Goal: Use online tool/utility: Utilize a website feature to perform a specific function

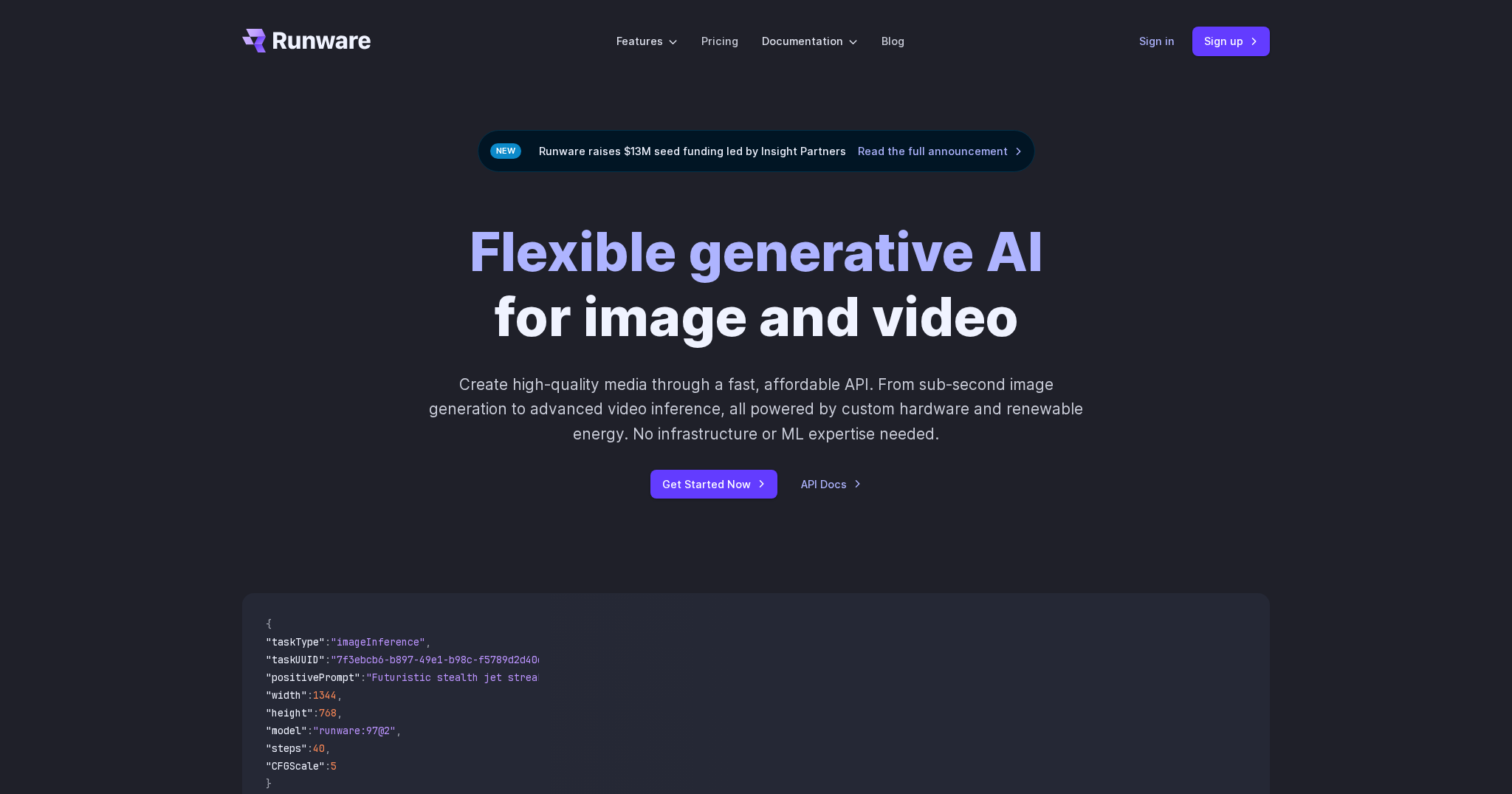
click at [1155, 48] on link "Sign in" at bounding box center [1156, 41] width 35 height 17
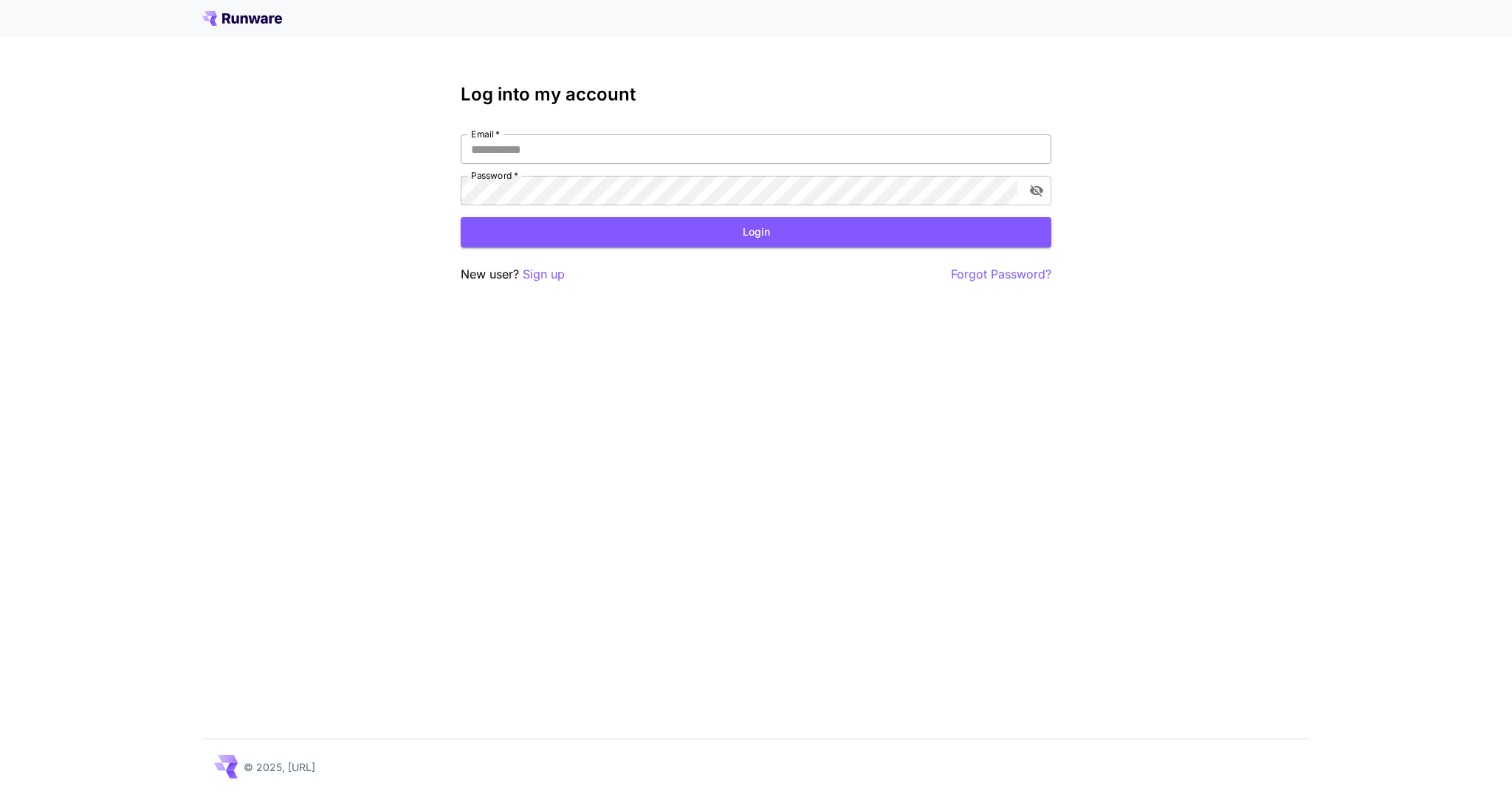
click at [621, 144] on input "Email   *" at bounding box center [756, 149] width 590 height 29
type input "**********"
click button "Login" at bounding box center [756, 232] width 590 height 30
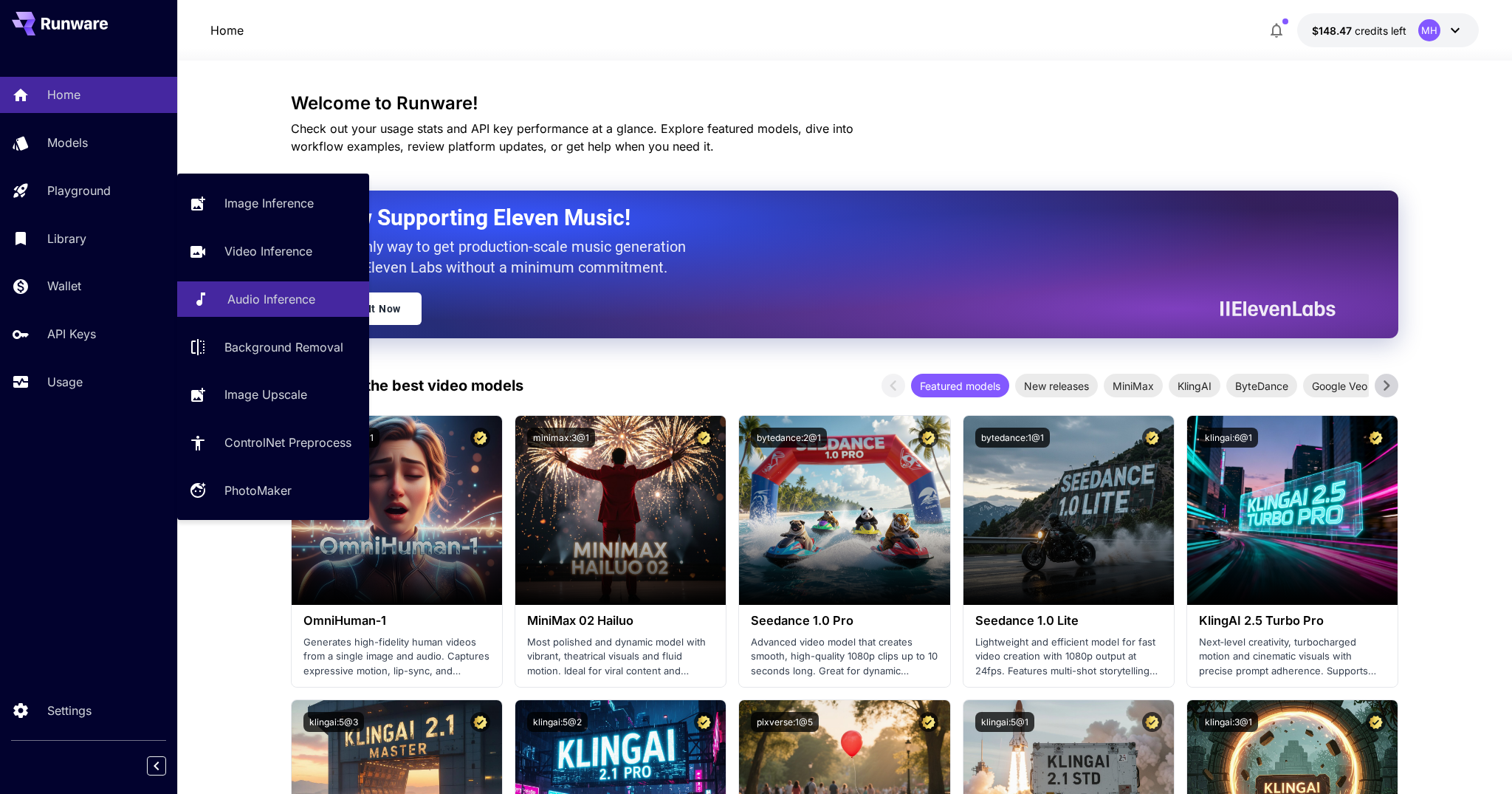
click at [250, 303] on p "Audio Inference" at bounding box center [271, 299] width 88 height 18
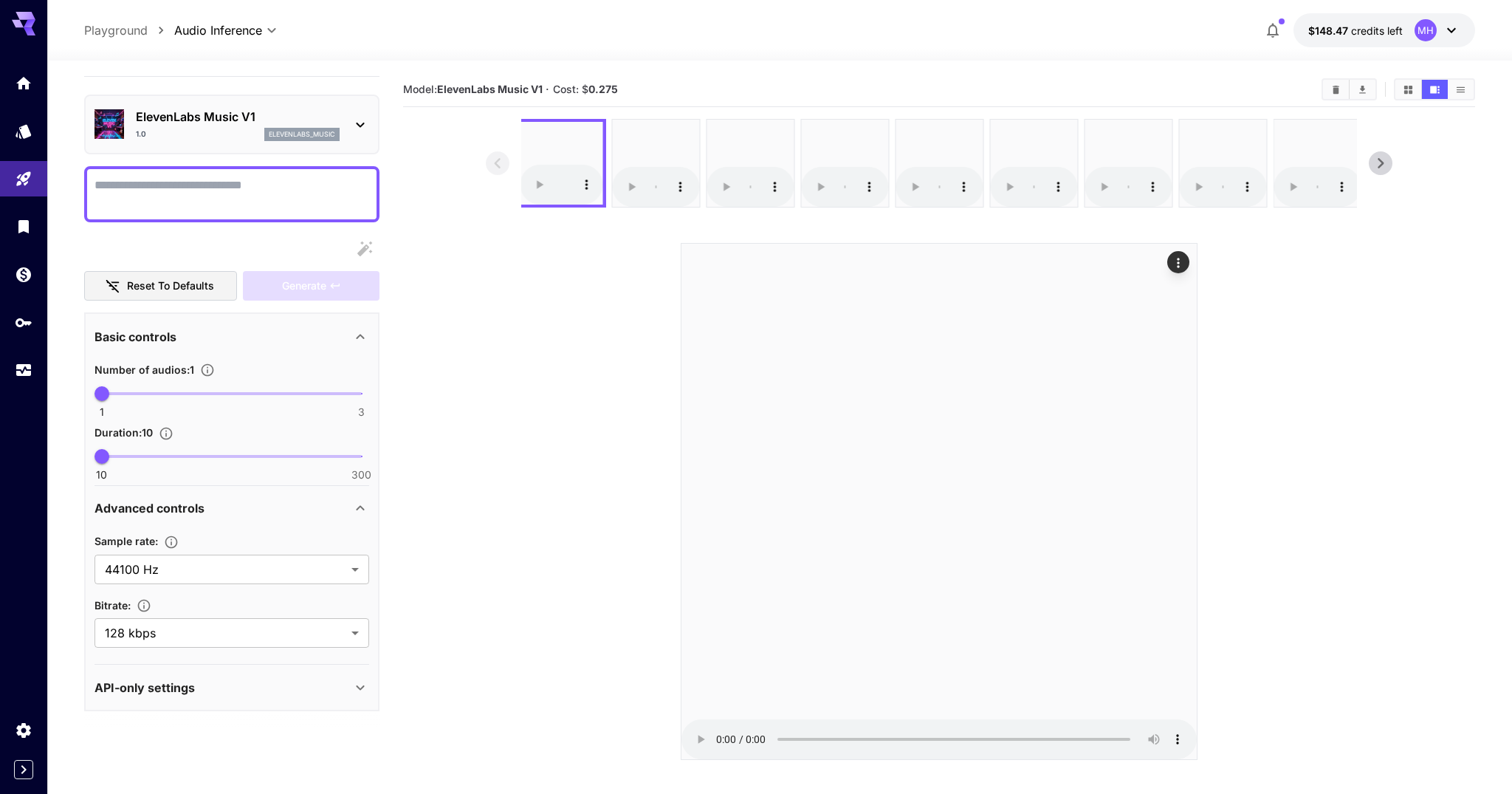
scroll to position [13, 0]
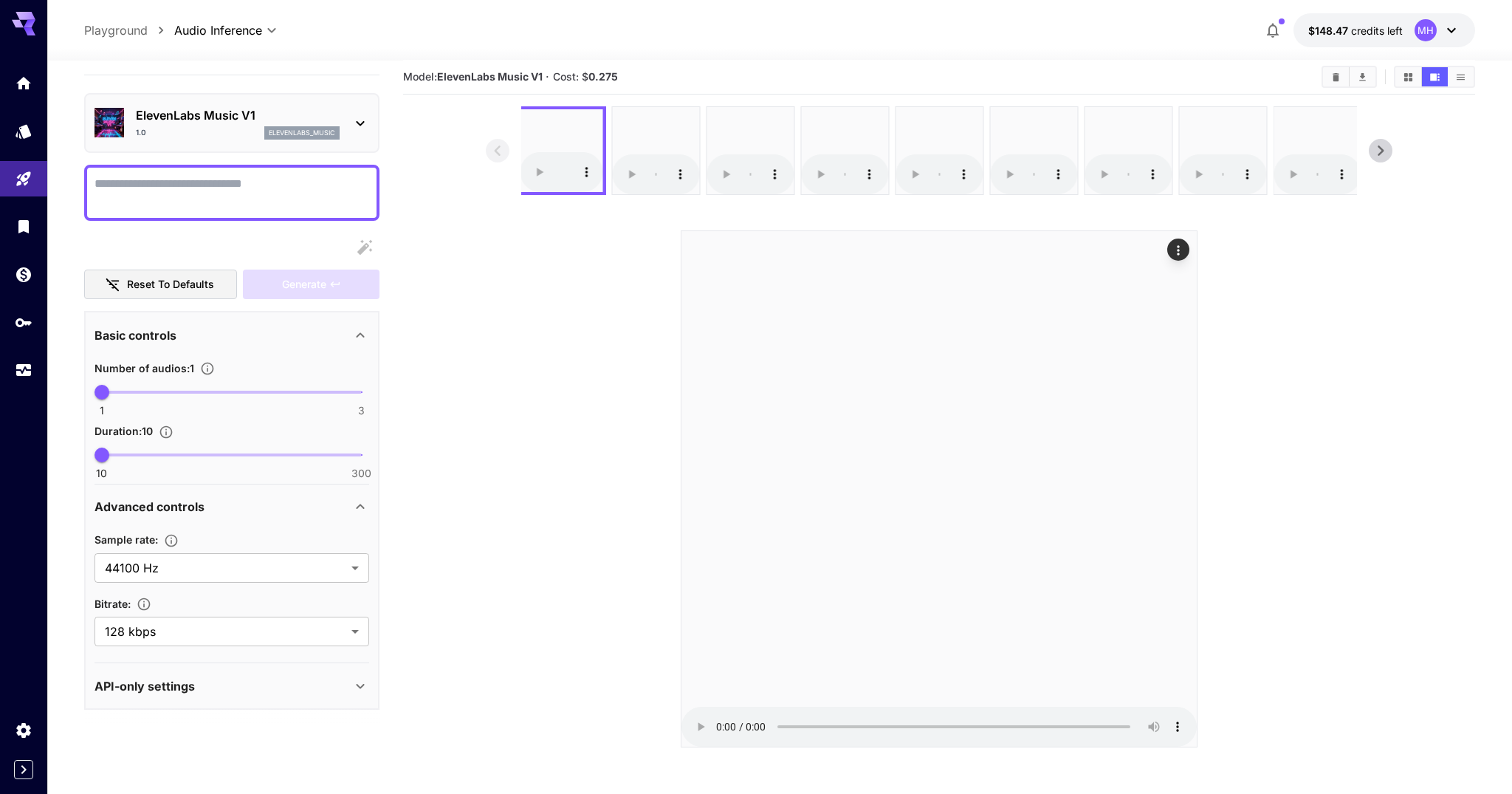
click at [272, 697] on div "API-only settings" at bounding box center [232, 686] width 275 height 35
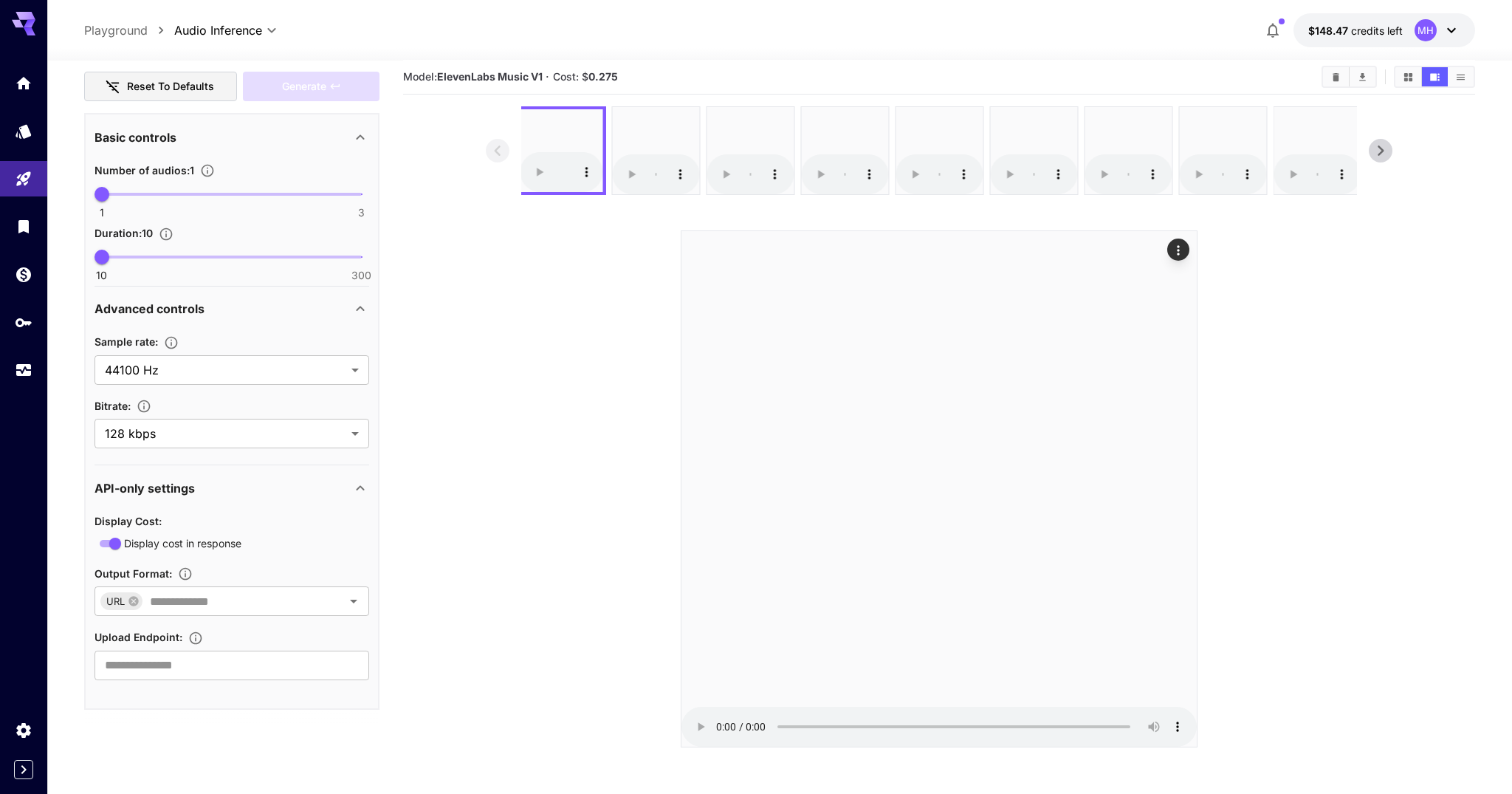
click at [363, 492] on icon at bounding box center [360, 488] width 18 height 18
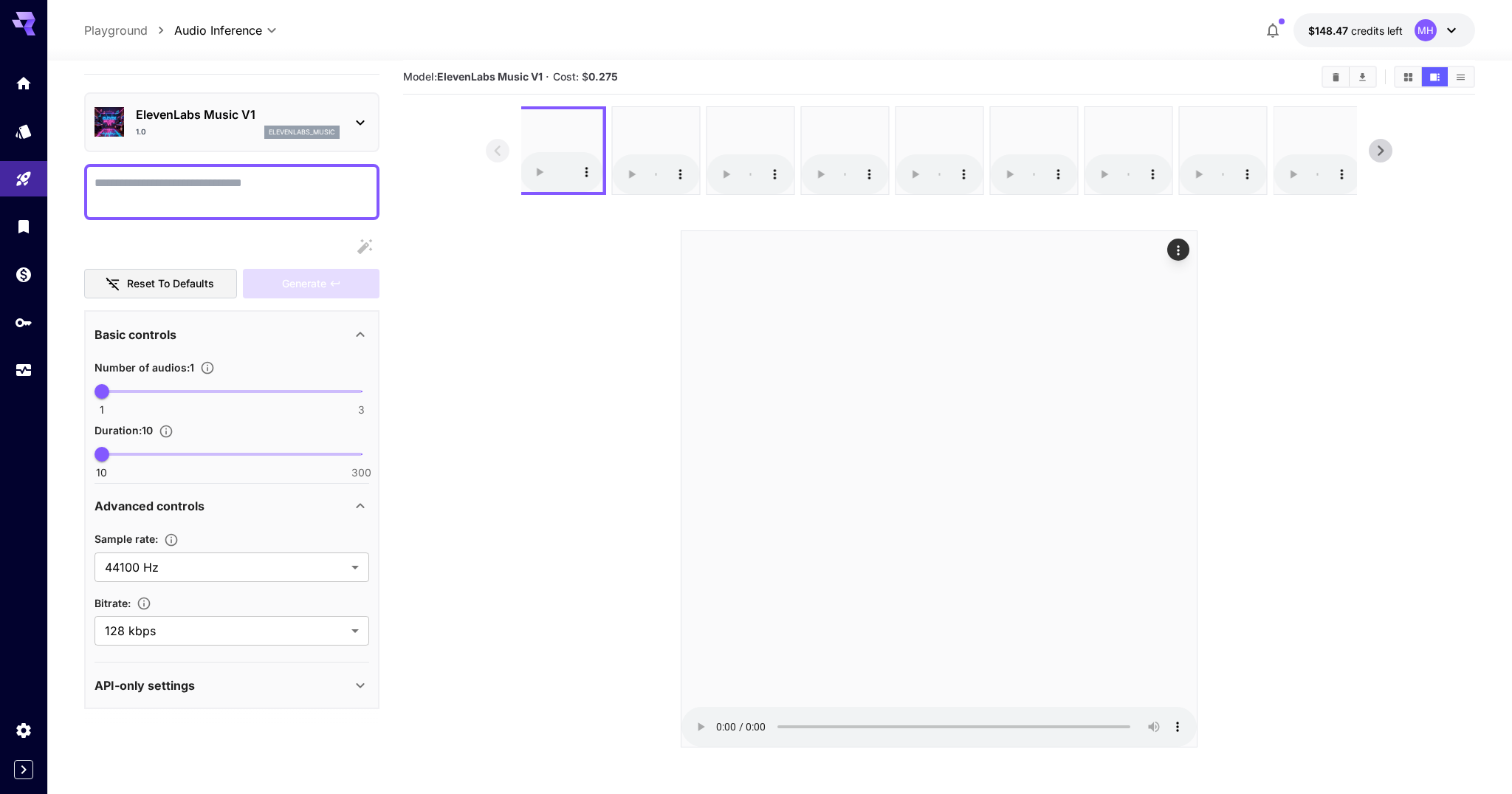
scroll to position [30, 0]
